Goal: Information Seeking & Learning: Check status

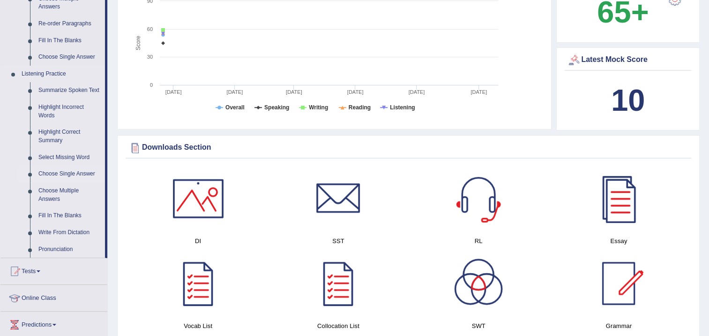
scroll to position [422, 0]
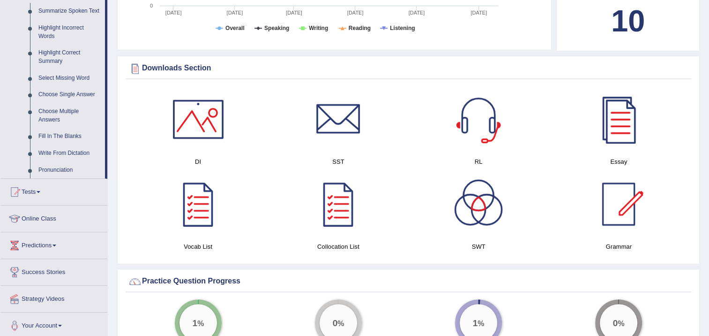
click at [48, 245] on link "Predictions" at bounding box center [53, 243] width 107 height 23
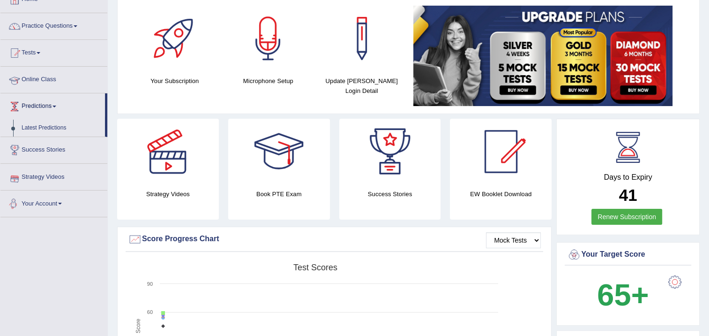
scroll to position [28, 0]
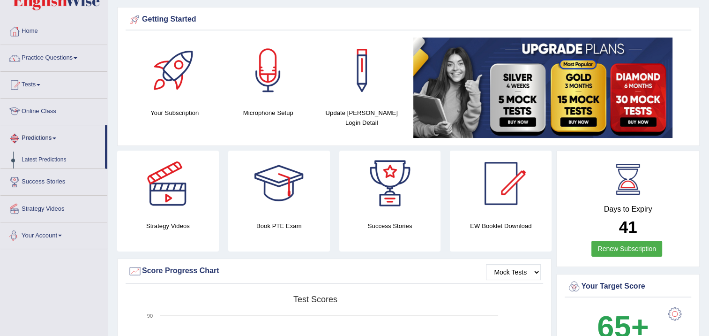
click at [47, 113] on link "Online Class" at bounding box center [53, 109] width 107 height 23
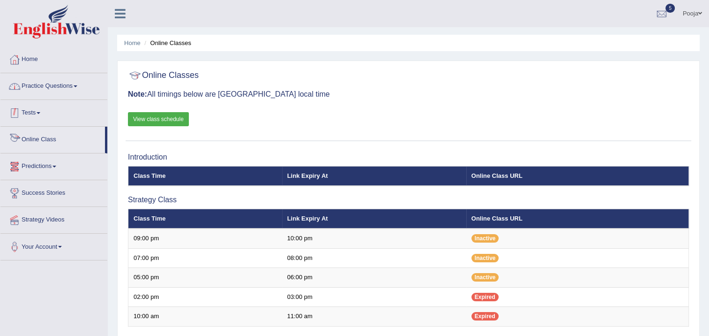
click at [47, 90] on link "Practice Questions" at bounding box center [53, 84] width 107 height 23
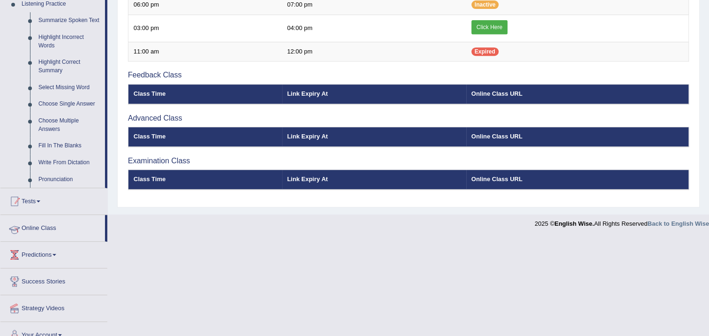
scroll to position [422, 0]
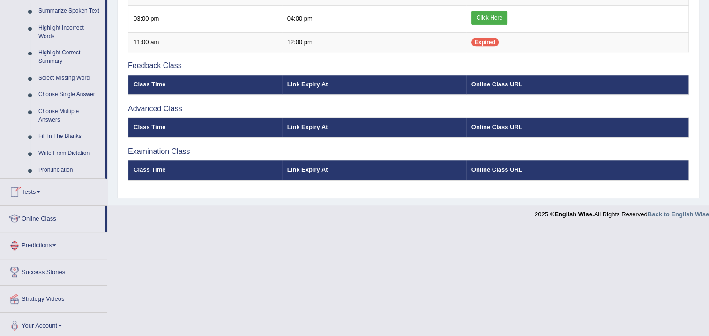
click at [39, 195] on link "Tests" at bounding box center [53, 190] width 107 height 23
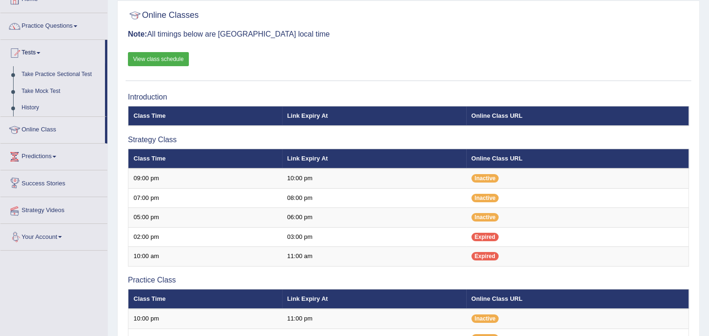
scroll to position [52, 0]
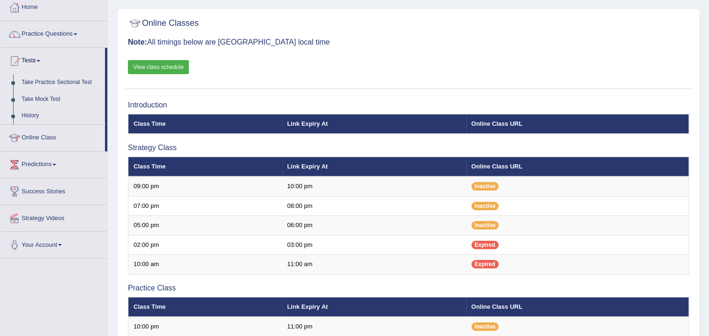
click at [60, 84] on link "Take Practice Sectional Test" at bounding box center [61, 82] width 88 height 17
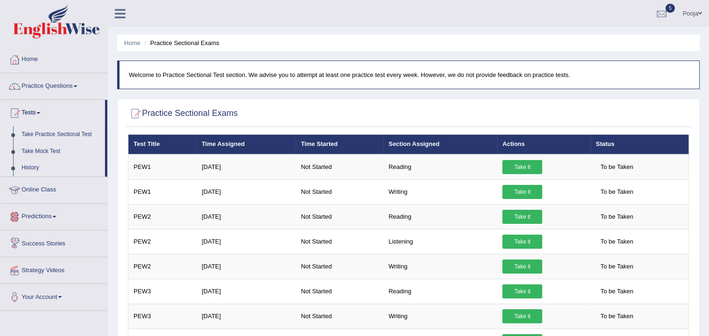
click at [35, 172] on link "History" at bounding box center [61, 167] width 88 height 17
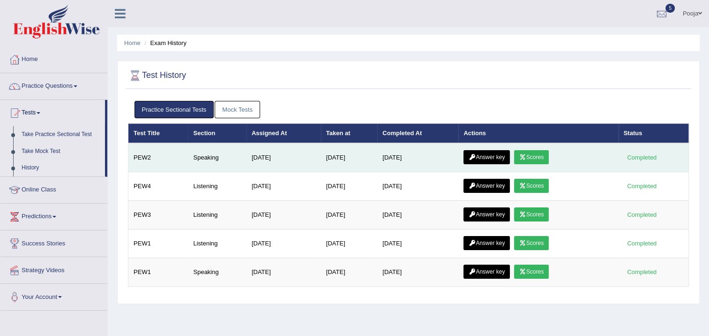
click at [489, 157] on link "Answer key" at bounding box center [487, 157] width 46 height 14
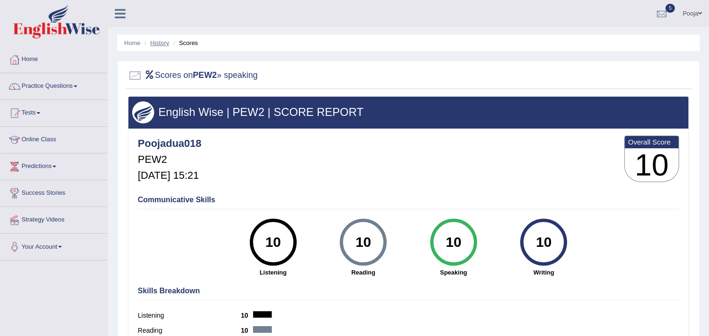
click at [166, 43] on link "History" at bounding box center [160, 42] width 19 height 7
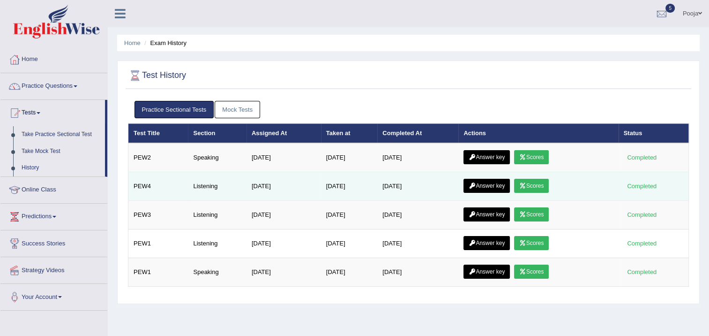
click at [486, 179] on link "Answer key" at bounding box center [487, 186] width 46 height 14
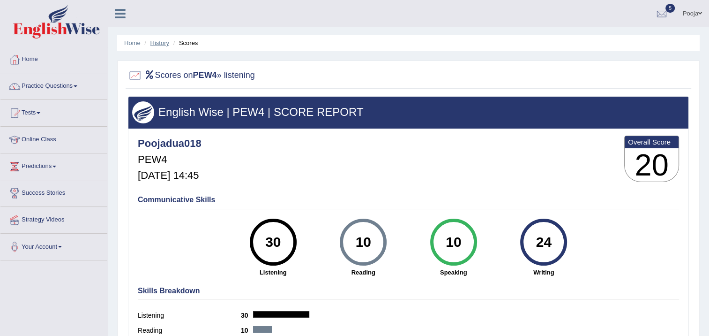
click at [168, 41] on link "History" at bounding box center [160, 42] width 19 height 7
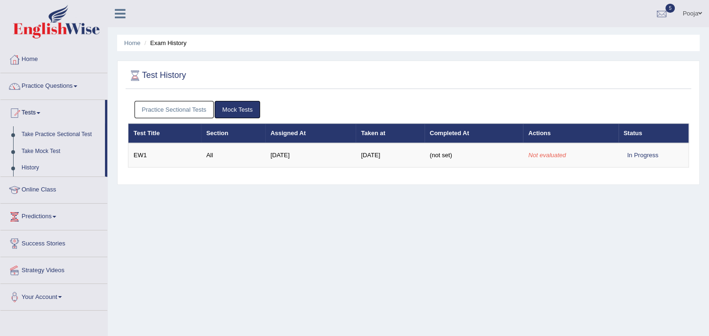
click at [188, 112] on link "Practice Sectional Tests" at bounding box center [175, 109] width 80 height 17
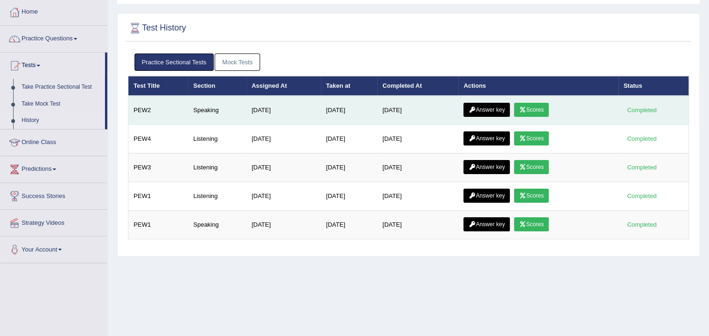
scroll to position [47, 0]
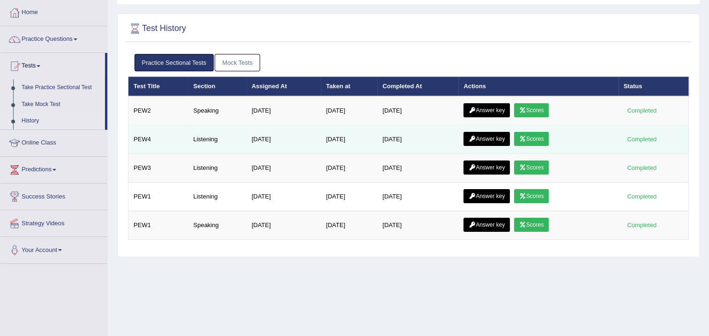
click at [489, 134] on link "Answer key" at bounding box center [487, 139] width 46 height 14
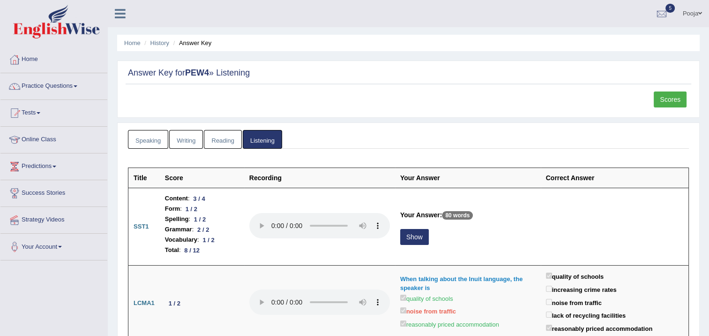
scroll to position [94, 0]
